Goal: Find specific page/section: Find specific page/section

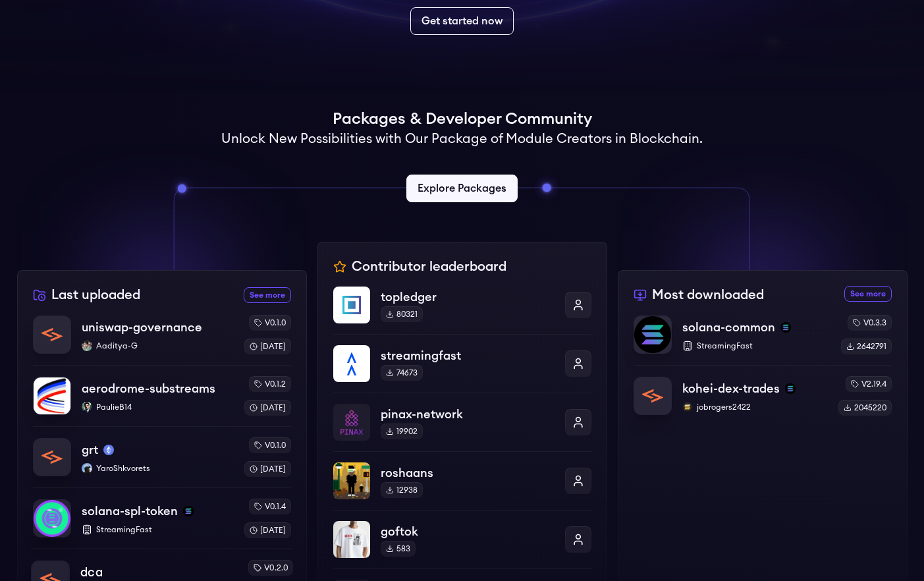
scroll to position [380, 0]
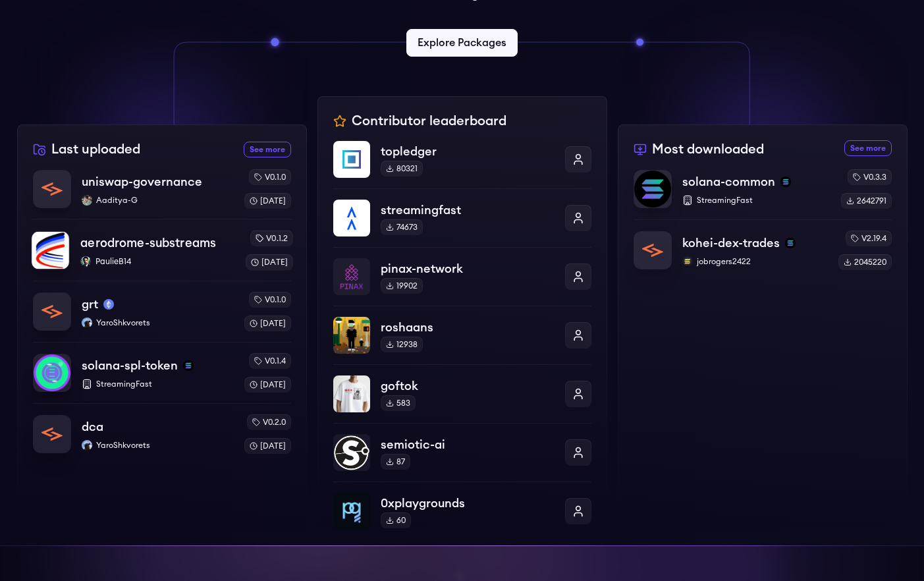
click at [170, 261] on p "PaulieB14" at bounding box center [157, 261] width 154 height 11
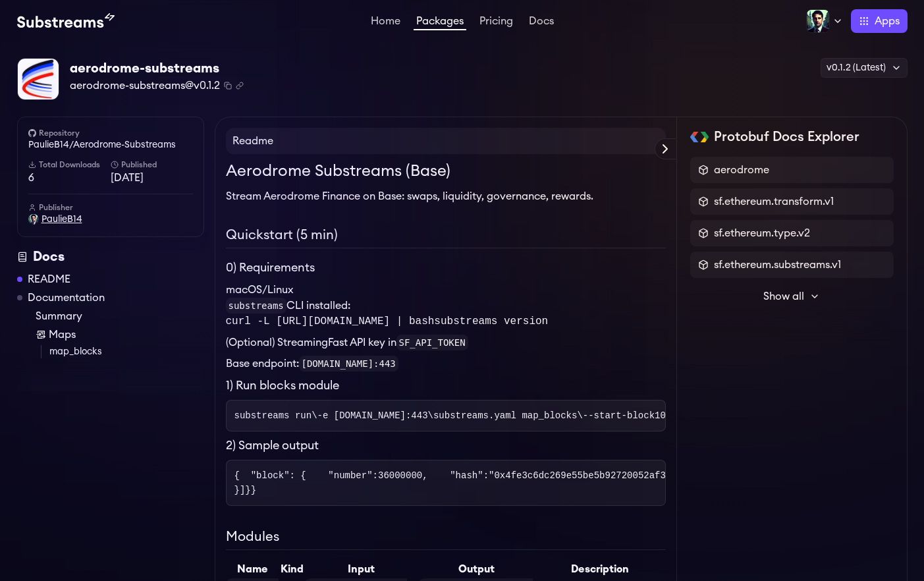
click at [55, 219] on span "PaulieB14" at bounding box center [61, 219] width 41 height 13
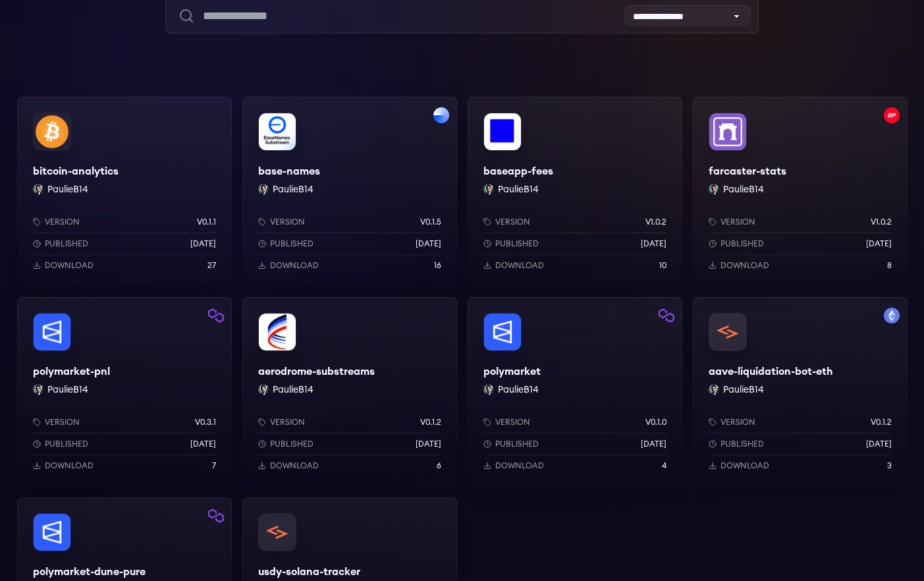
scroll to position [156, 0]
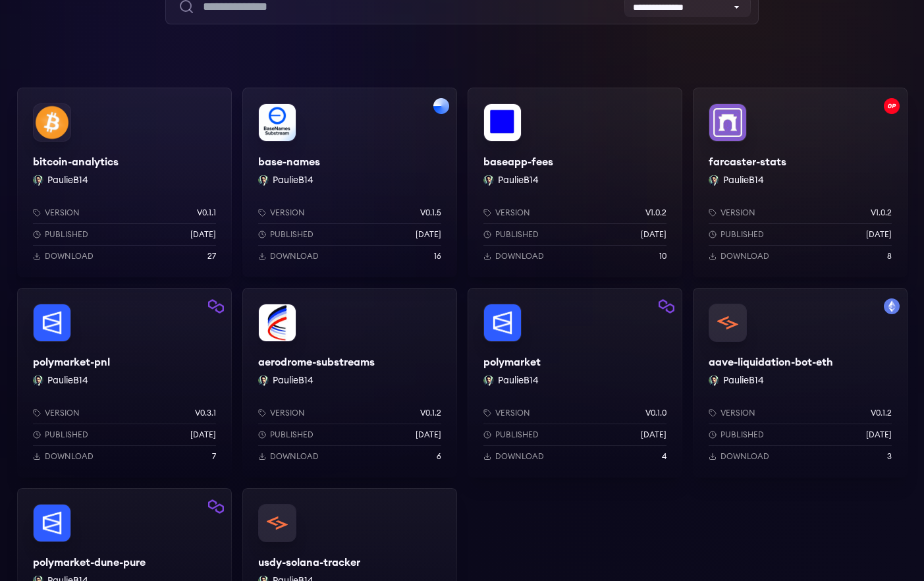
click at [389, 331] on div "aerodrome-substreams PaulieB14 Version v0.1.2 Published 2 days ago Download 6" at bounding box center [349, 383] width 215 height 190
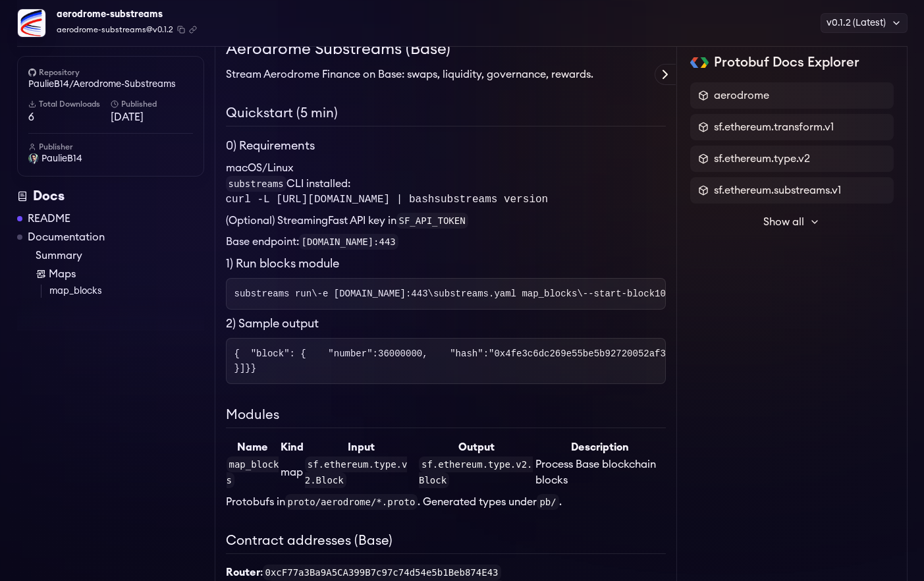
scroll to position [552, 0]
